Goal: Task Accomplishment & Management: Manage account settings

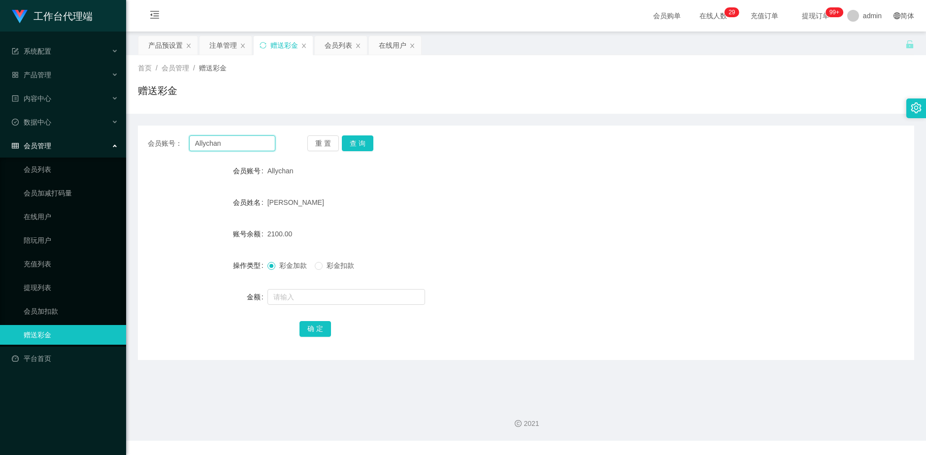
drag, startPoint x: 238, startPoint y: 145, endPoint x: 166, endPoint y: 154, distance: 71.9
click at [159, 147] on div "会员账号： Allychan" at bounding box center [212, 143] width 128 height 16
type input "85061969"
click at [360, 149] on button "查 询" at bounding box center [358, 143] width 32 height 16
click at [286, 298] on input "text" at bounding box center [346, 297] width 158 height 16
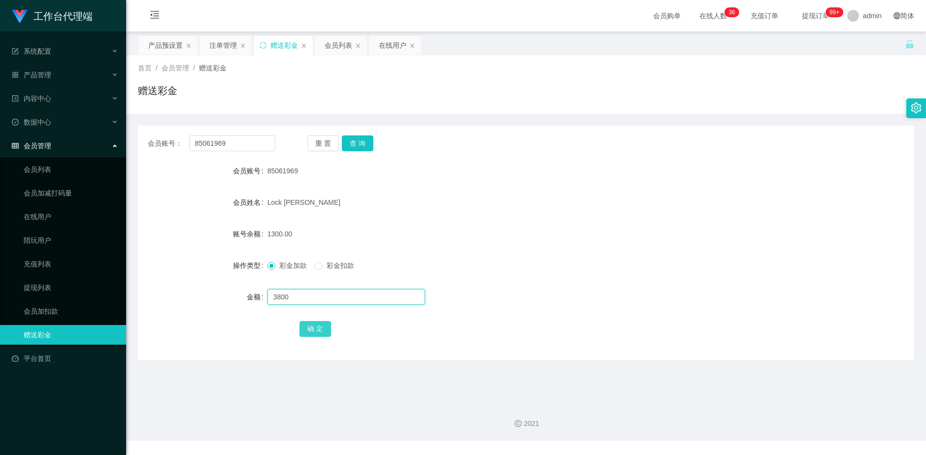
type input "3800"
click at [318, 329] on button "确 定" at bounding box center [315, 329] width 32 height 16
drag, startPoint x: 226, startPoint y: 148, endPoint x: 190, endPoint y: 142, distance: 37.0
click at [190, 142] on input "85061969" at bounding box center [232, 143] width 87 height 16
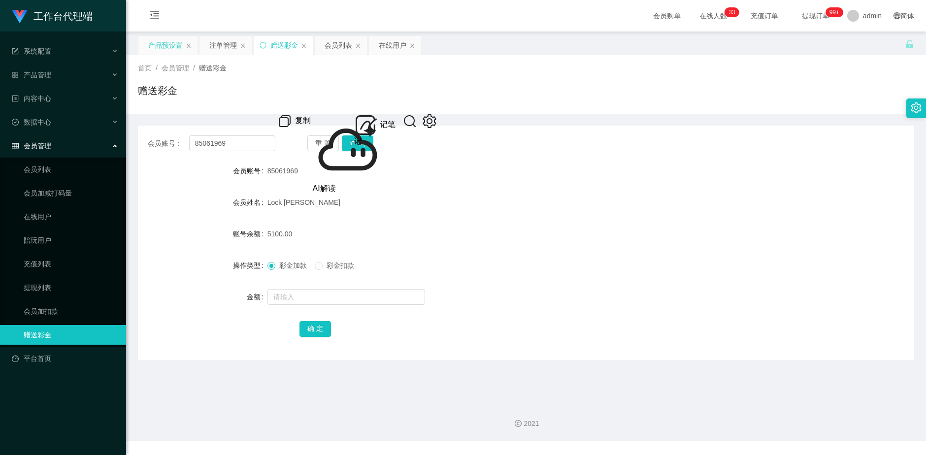
drag, startPoint x: 165, startPoint y: 47, endPoint x: 165, endPoint y: 52, distance: 4.9
click at [165, 47] on div "产品预设置" at bounding box center [165, 45] width 34 height 19
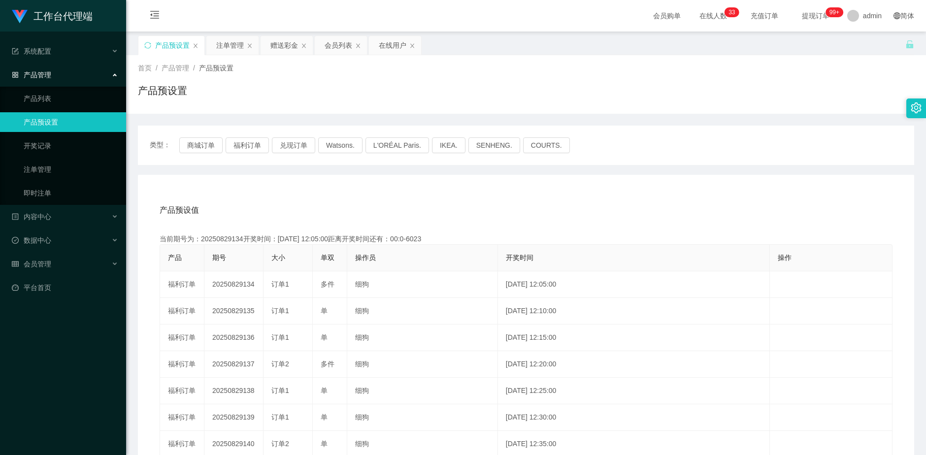
click at [143, 46] on div "产品预设置" at bounding box center [171, 45] width 66 height 19
click at [147, 49] on div "产品预设置" at bounding box center [171, 45] width 66 height 19
click at [147, 47] on icon "图标: sync" at bounding box center [147, 45] width 7 height 7
click at [293, 146] on button "兑现订单" at bounding box center [293, 145] width 43 height 16
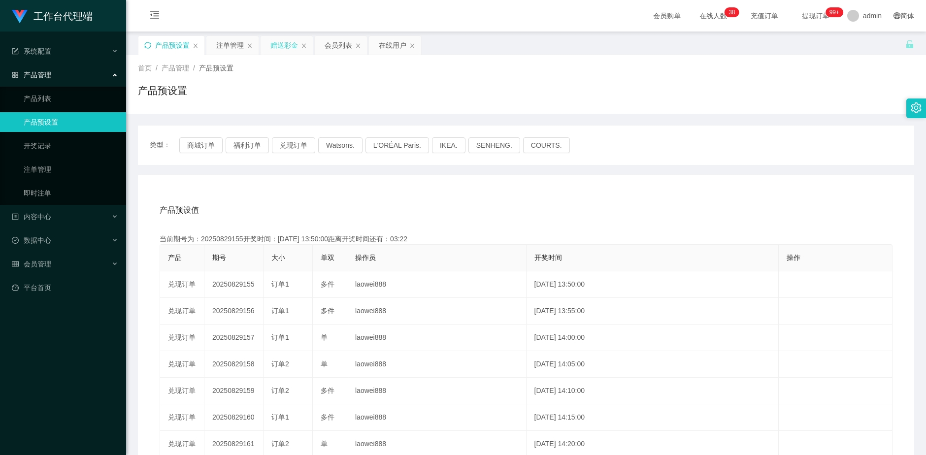
click at [281, 45] on div "赠送彩金" at bounding box center [284, 45] width 28 height 19
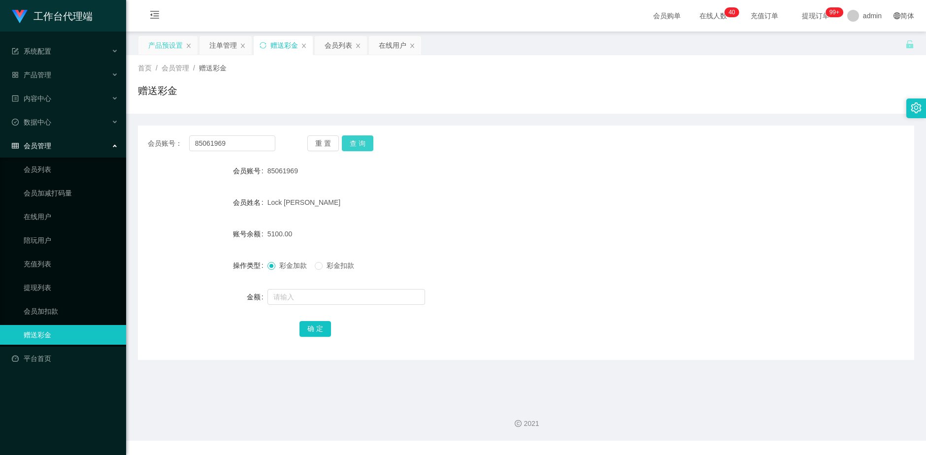
click at [366, 142] on button "查 询" at bounding box center [358, 143] width 32 height 16
click at [217, 47] on div "注单管理" at bounding box center [223, 45] width 28 height 19
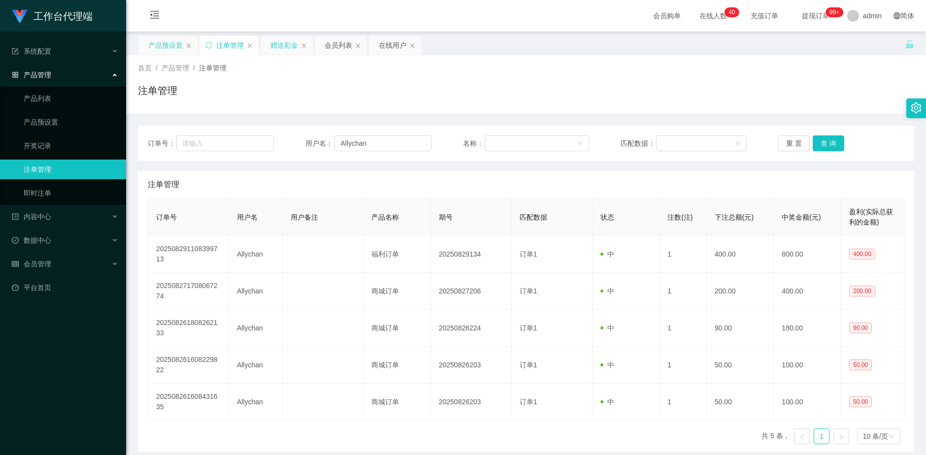
click at [291, 41] on div "赠送彩金" at bounding box center [284, 45] width 28 height 19
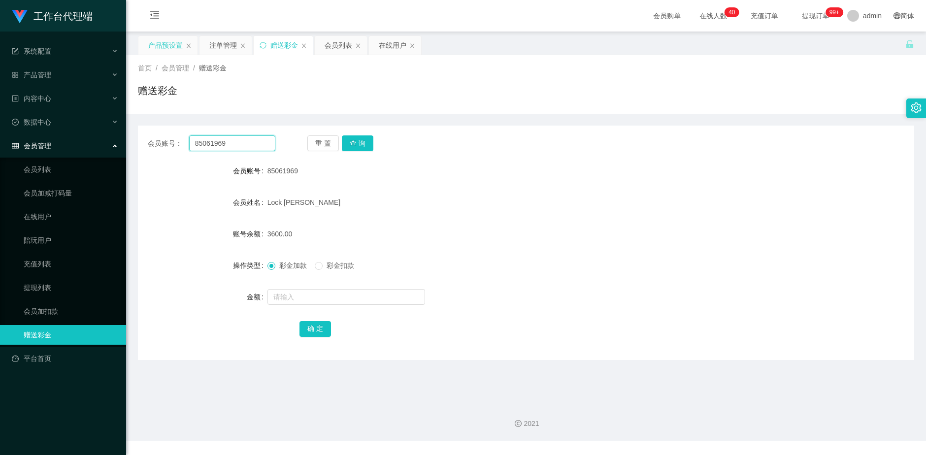
drag, startPoint x: 229, startPoint y: 142, endPoint x: 188, endPoint y: 144, distance: 40.9
click at [188, 144] on div "会员账号： 85061969" at bounding box center [212, 143] width 128 height 16
click at [223, 41] on div "注单管理" at bounding box center [223, 45] width 28 height 19
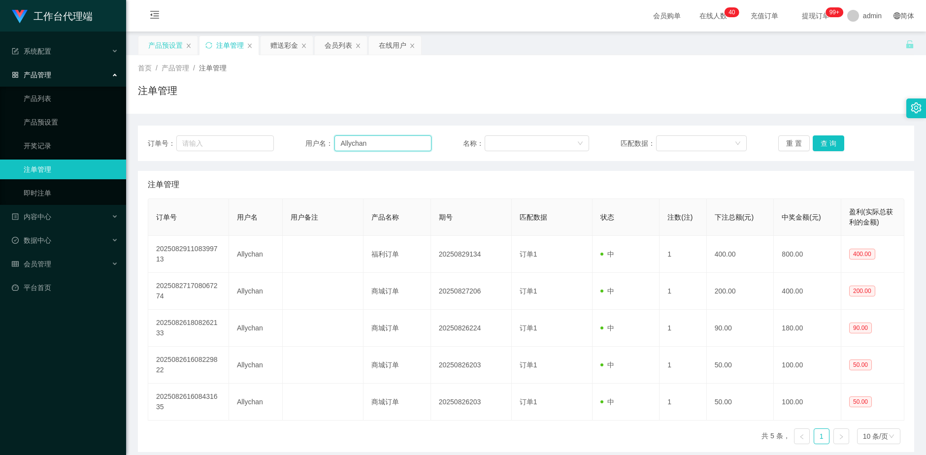
drag, startPoint x: 371, startPoint y: 145, endPoint x: 304, endPoint y: 148, distance: 67.0
click at [302, 142] on div "订单号： 用户名： Allychan 名称： 匹配数据： 重 置 查 询" at bounding box center [526, 143] width 756 height 16
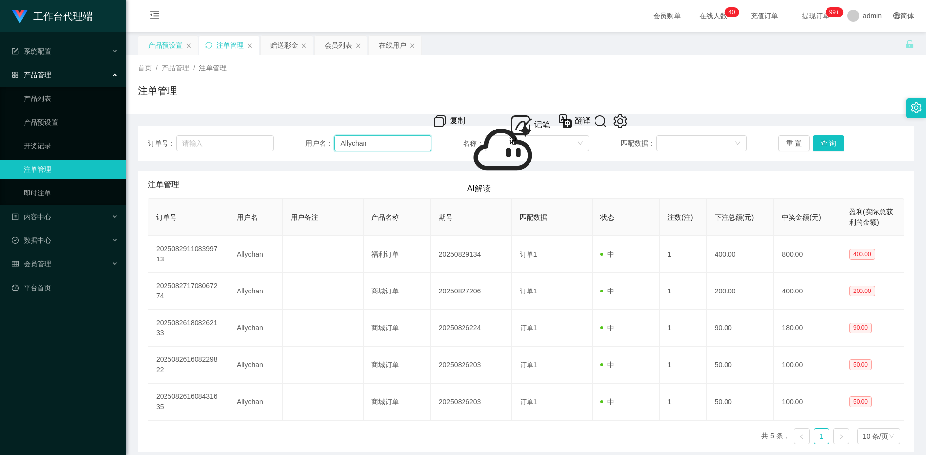
paste input "85061969"
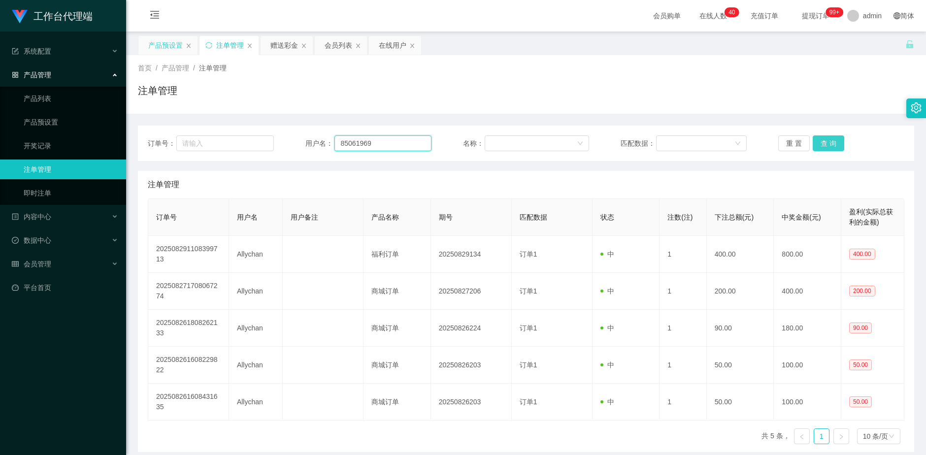
type input "85061969"
click at [829, 143] on button "查 询" at bounding box center [828, 143] width 32 height 16
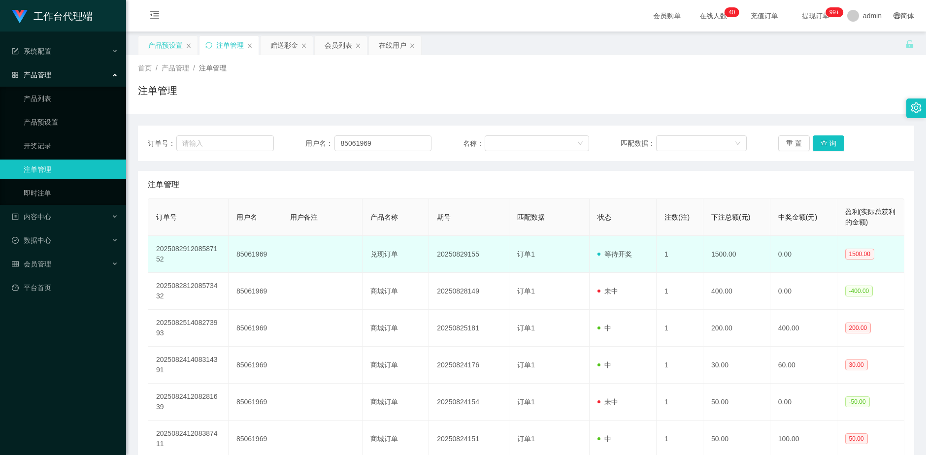
click at [548, 258] on td "订单1" at bounding box center [549, 254] width 80 height 37
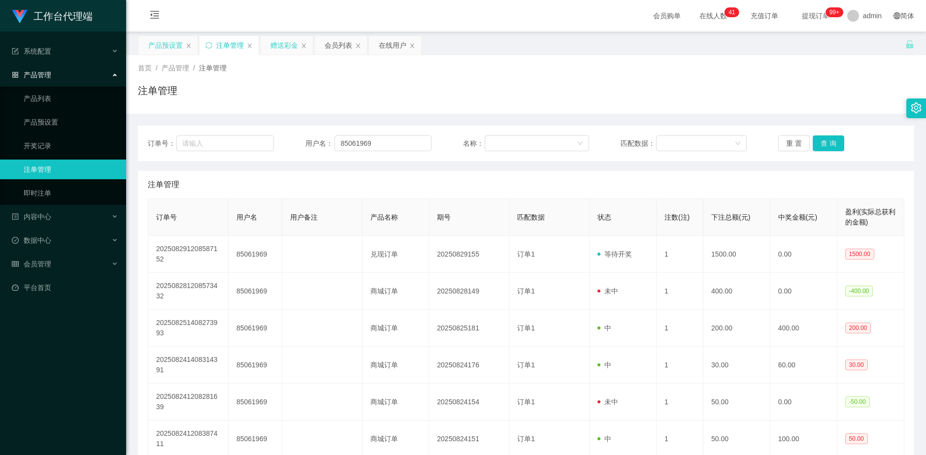
click at [283, 48] on div "赠送彩金" at bounding box center [284, 45] width 28 height 19
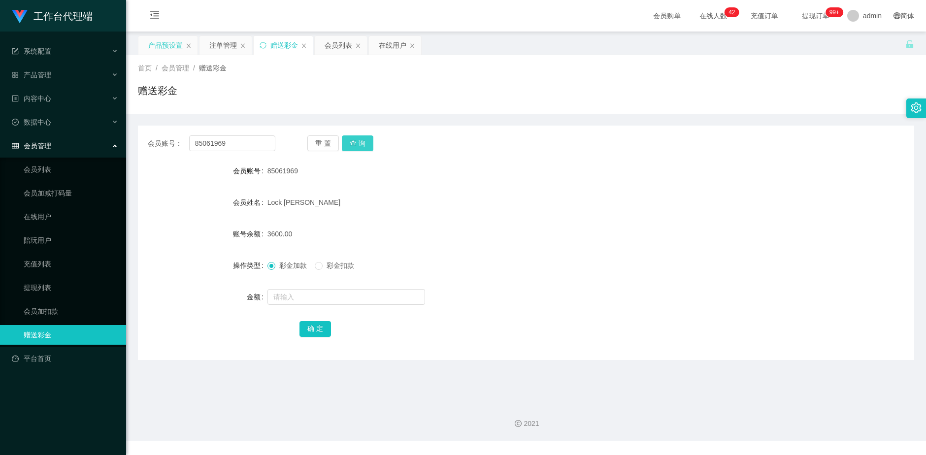
click at [361, 143] on button "查 询" at bounding box center [358, 143] width 32 height 16
